Goal: Task Accomplishment & Management: Use online tool/utility

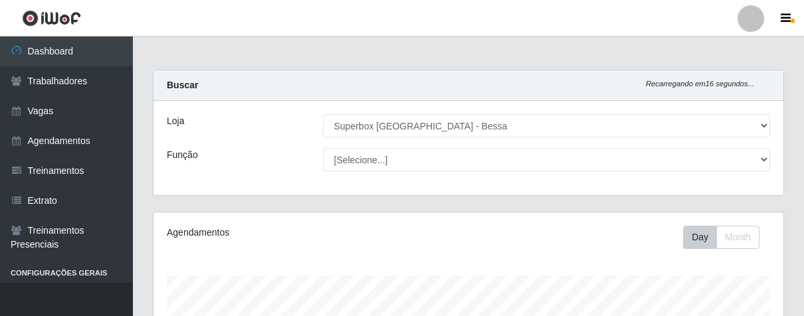
select select "206"
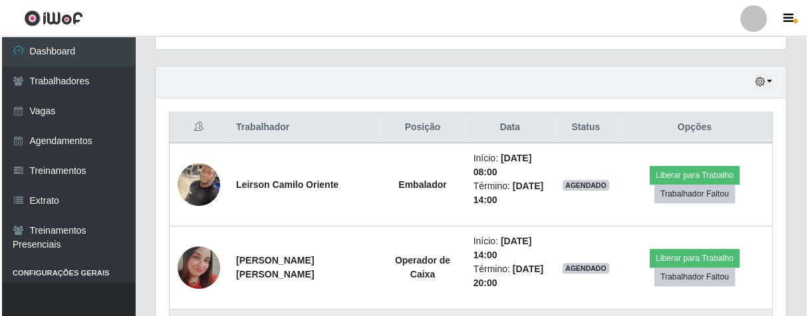
scroll to position [513, 0]
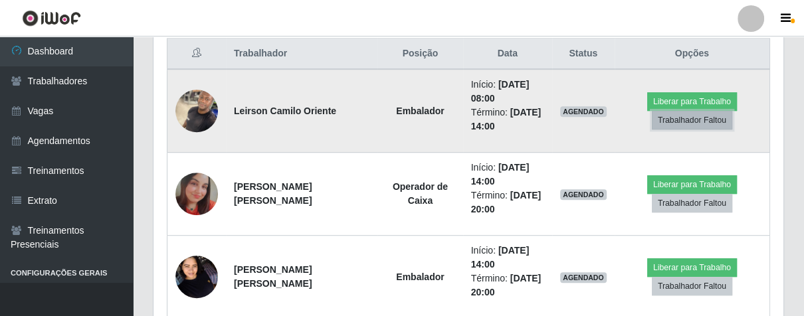
click at [677, 120] on button "Trabalhador Faltou" at bounding box center [692, 120] width 80 height 19
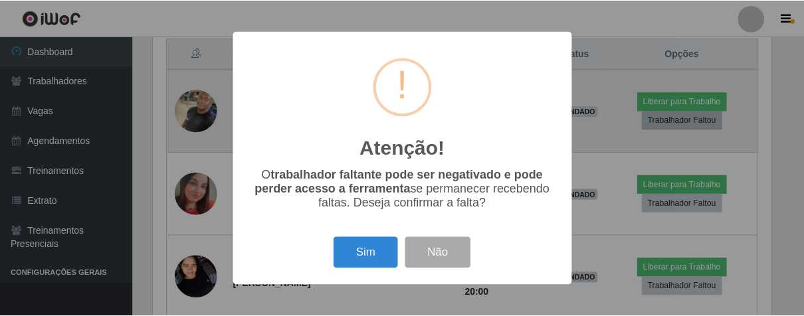
scroll to position [275, 622]
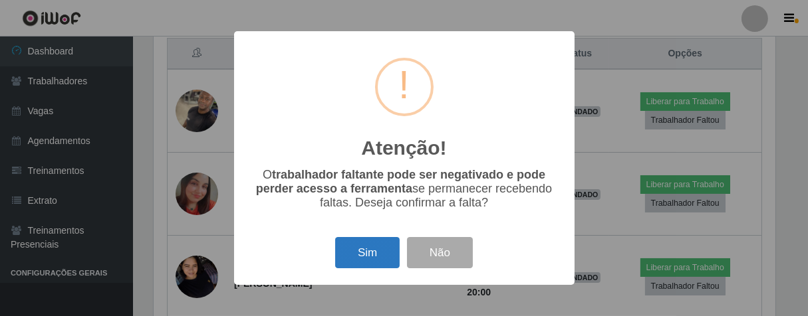
click at [383, 255] on button "Sim" at bounding box center [367, 252] width 64 height 31
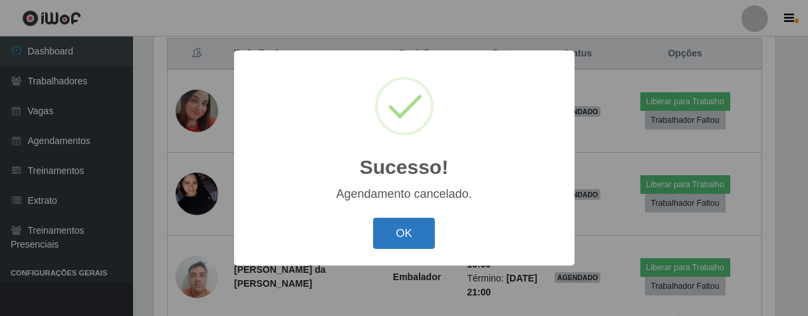
click at [409, 233] on button "OK" at bounding box center [404, 233] width 62 height 31
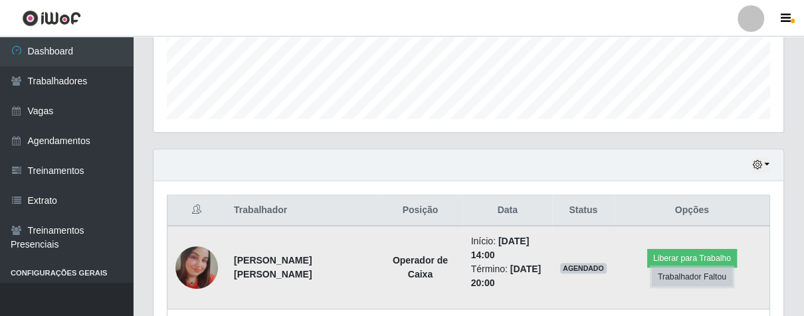
scroll to position [430, 0]
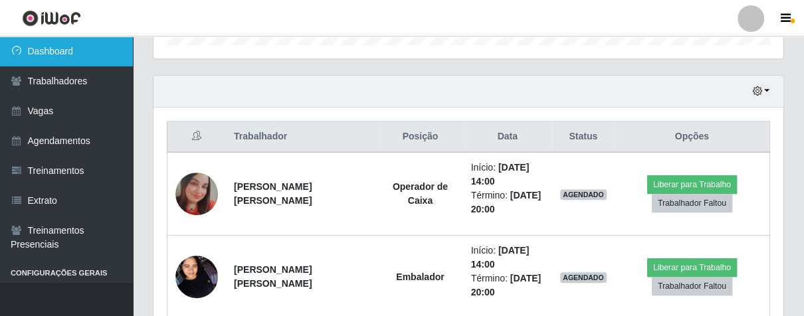
click at [78, 45] on link "Dashboard" at bounding box center [66, 52] width 133 height 30
click at [94, 56] on link "Dashboard" at bounding box center [66, 52] width 133 height 30
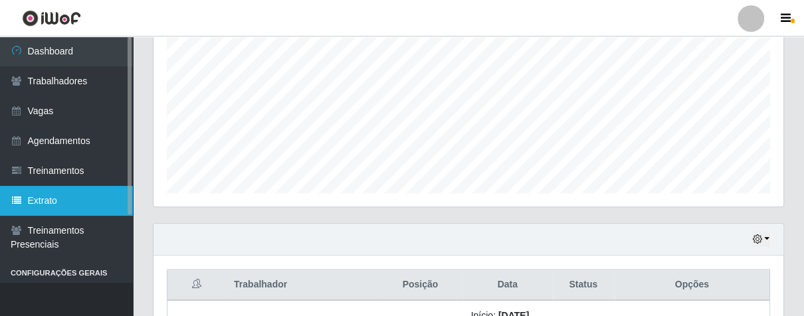
scroll to position [134, 0]
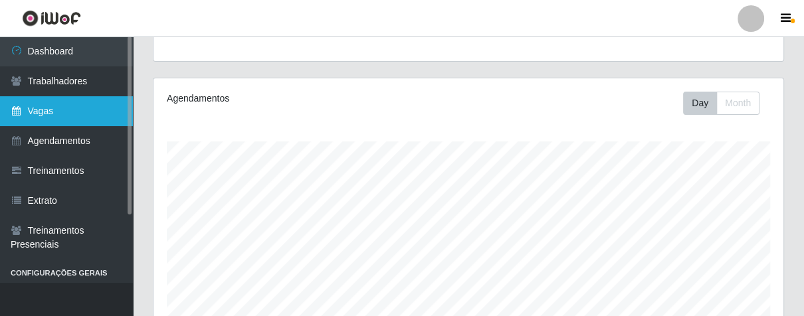
click at [82, 110] on link "Vagas" at bounding box center [66, 111] width 133 height 30
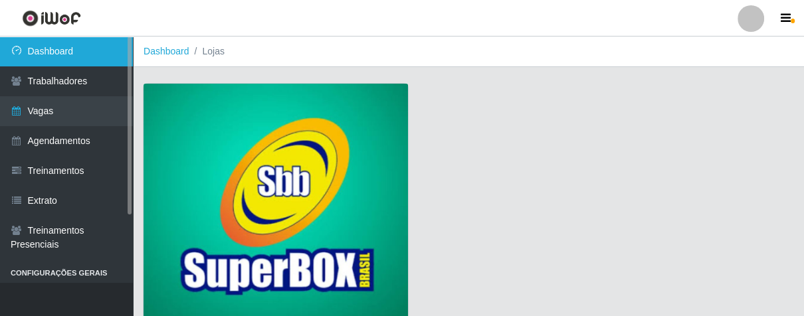
click at [108, 50] on link "Dashboard" at bounding box center [66, 52] width 133 height 30
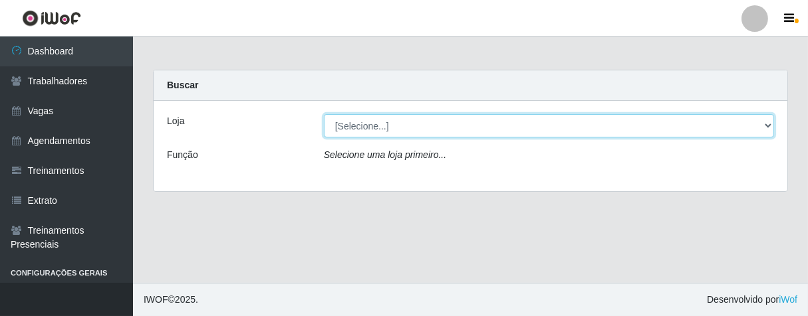
click at [764, 119] on select "[Selecione...] Superbox [GEOGRAPHIC_DATA] - Bessa" at bounding box center [549, 125] width 450 height 23
select select "206"
click at [324, 114] on select "[Selecione...] Superbox [GEOGRAPHIC_DATA] - Bessa" at bounding box center [549, 125] width 450 height 23
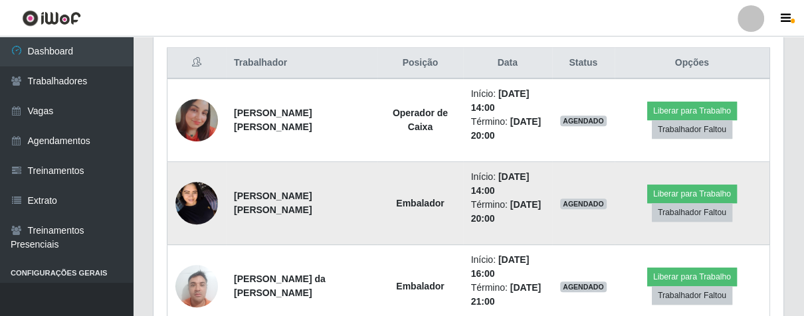
scroll to position [430, 0]
